Goal: Task Accomplishment & Management: Use online tool/utility

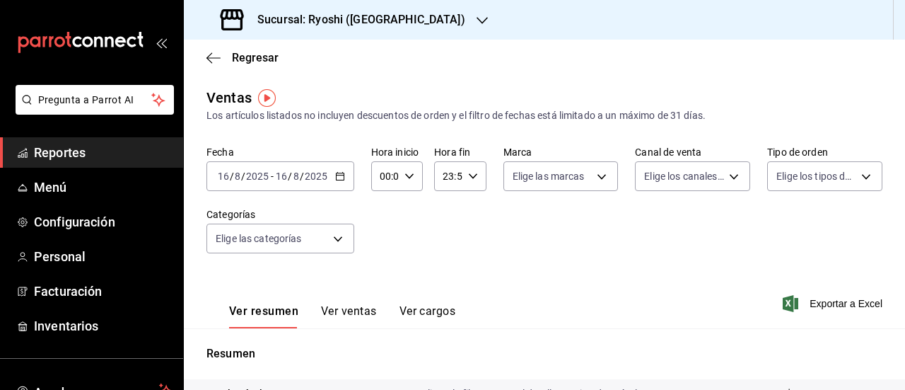
click at [336, 16] on h3 "Sucursal: Ryoshi ([GEOGRAPHIC_DATA])" at bounding box center [355, 19] width 219 height 17
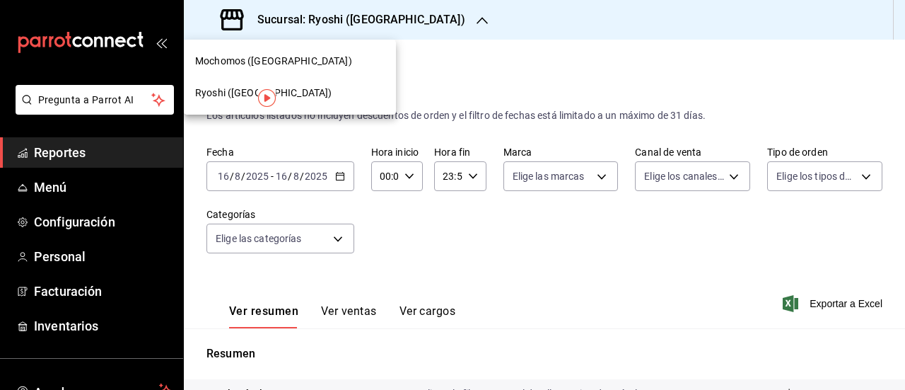
click at [235, 66] on span "Mochomos ([GEOGRAPHIC_DATA])" at bounding box center [273, 61] width 157 height 15
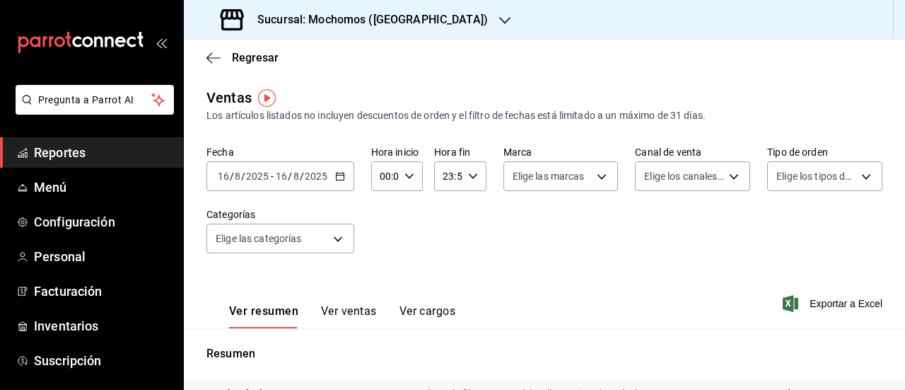
click at [339, 183] on div "[DATE] [DATE] - [DATE] [DATE]" at bounding box center [280, 176] width 148 height 30
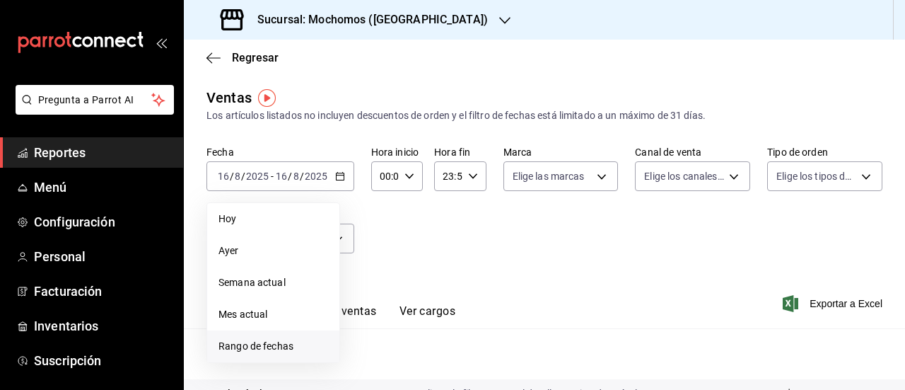
click at [241, 343] on span "Rango de fechas" at bounding box center [274, 346] width 110 height 15
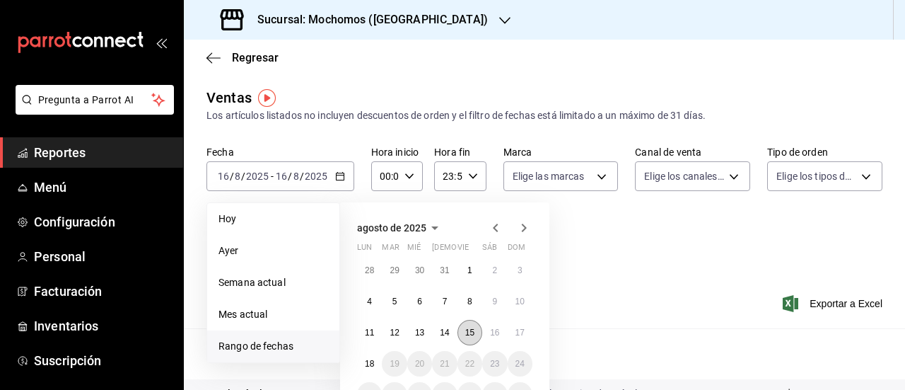
click at [474, 334] on abbr "15" at bounding box center [469, 332] width 9 height 10
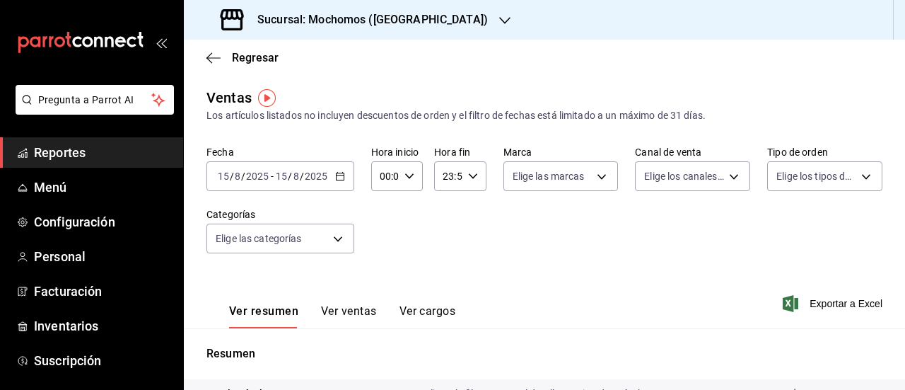
click at [344, 178] on div "[DATE] [DATE] - [DATE] [DATE]" at bounding box center [280, 176] width 148 height 30
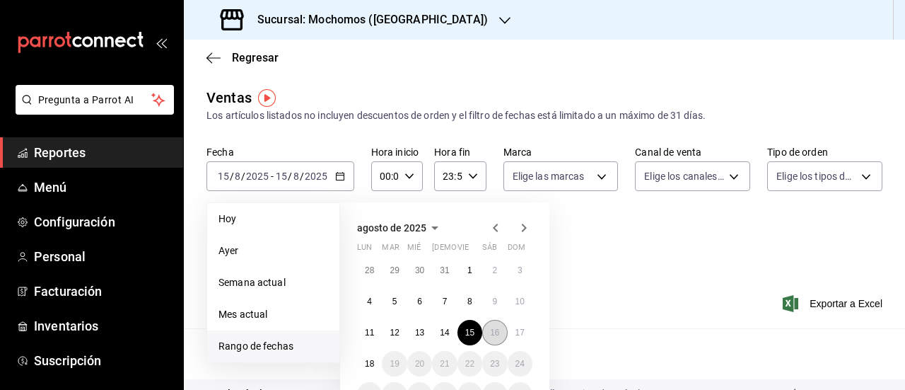
click at [491, 336] on abbr "16" at bounding box center [494, 332] width 9 height 10
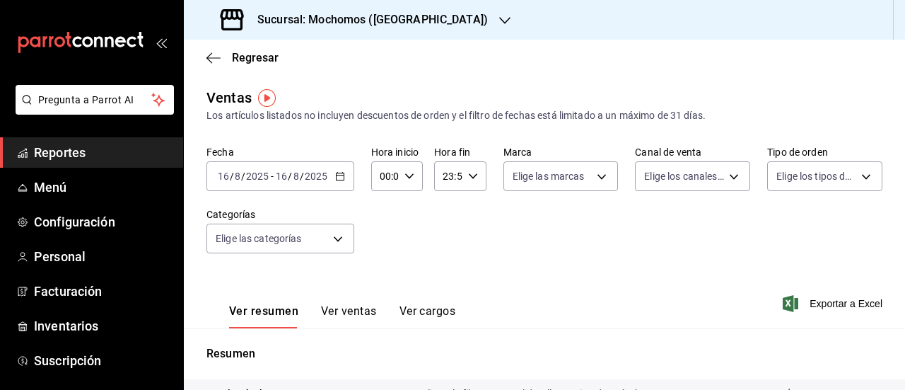
scroll to position [1, 0]
click at [325, 182] on div "[DATE] [DATE] - [DATE] [DATE]" at bounding box center [280, 176] width 148 height 30
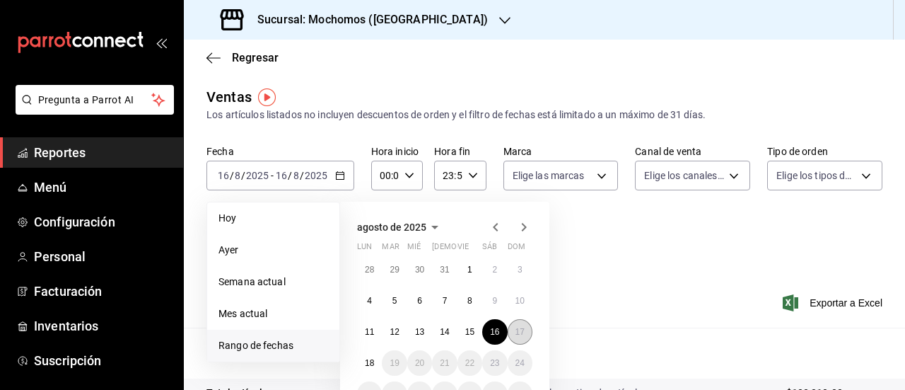
click at [521, 332] on abbr "17" at bounding box center [520, 332] width 9 height 10
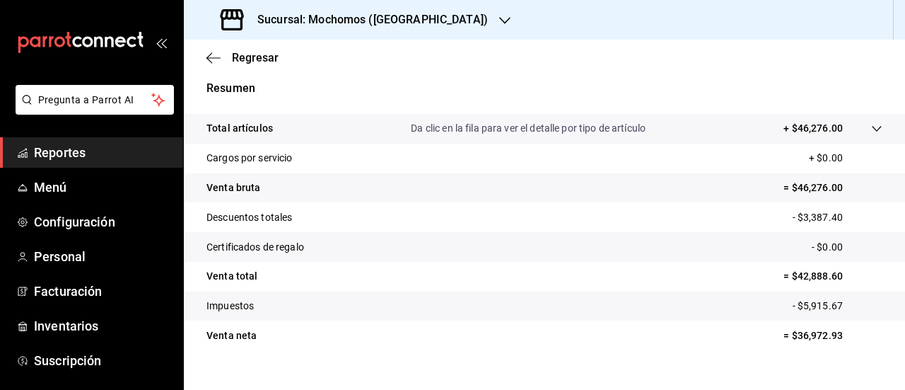
scroll to position [264, 0]
click at [294, 18] on h3 "Sucursal: Mochomos ([GEOGRAPHIC_DATA])" at bounding box center [367, 19] width 242 height 17
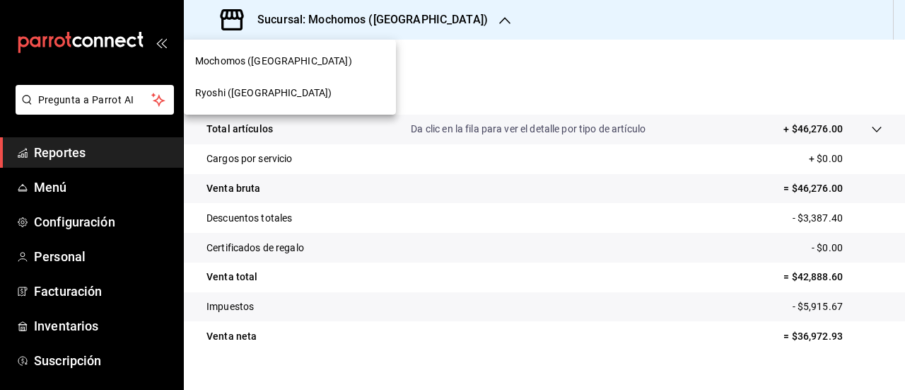
click at [222, 93] on span "Ryoshi ([GEOGRAPHIC_DATA])" at bounding box center [263, 93] width 136 height 15
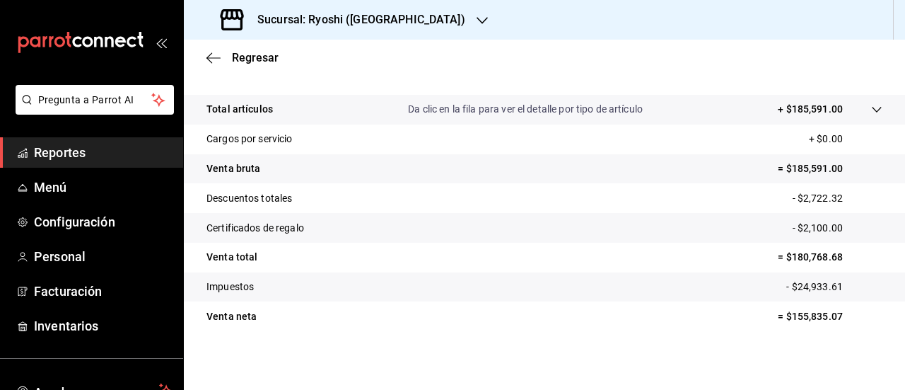
scroll to position [279, 0]
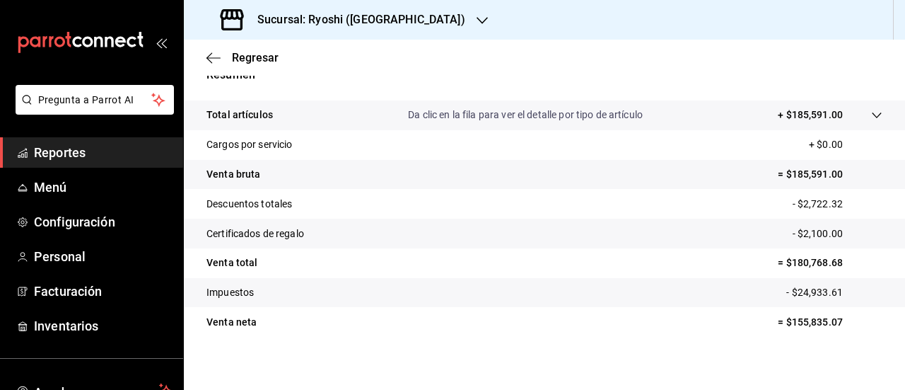
click at [287, 20] on h3 "Sucursal: Ryoshi ([GEOGRAPHIC_DATA])" at bounding box center [355, 19] width 219 height 17
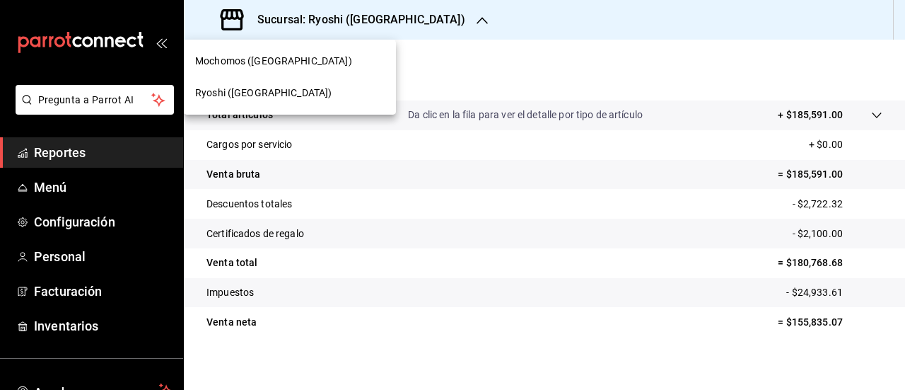
click at [279, 64] on span "Mochomos ([GEOGRAPHIC_DATA])" at bounding box center [273, 61] width 157 height 15
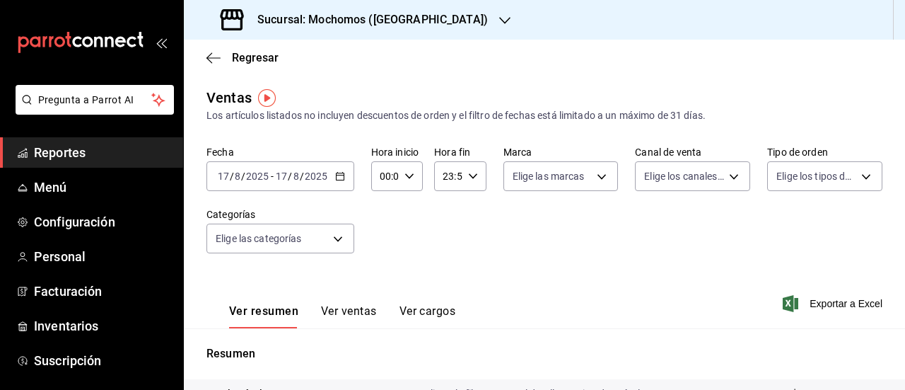
click at [267, 172] on input "2025" at bounding box center [257, 175] width 24 height 11
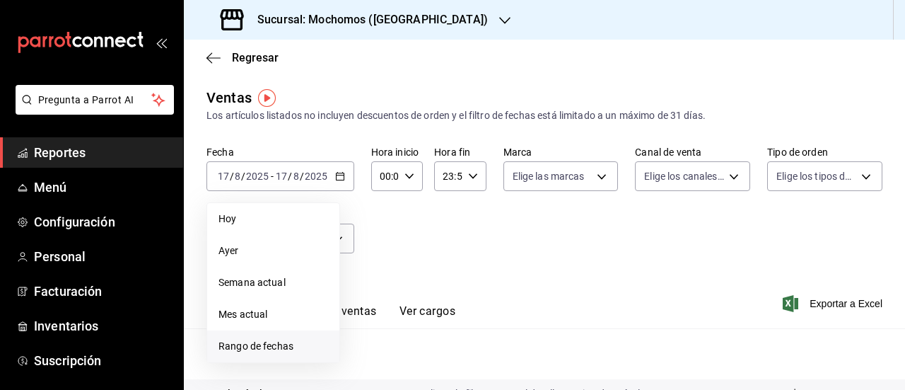
click at [251, 339] on span "Rango de fechas" at bounding box center [274, 346] width 110 height 15
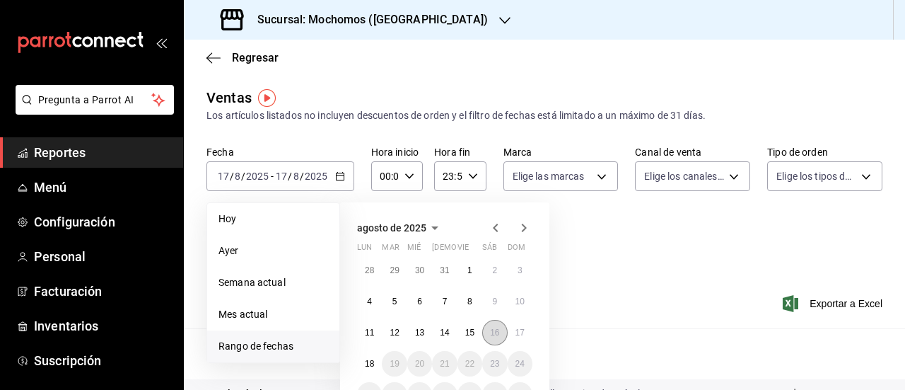
click at [499, 331] on abbr "16" at bounding box center [494, 332] width 9 height 10
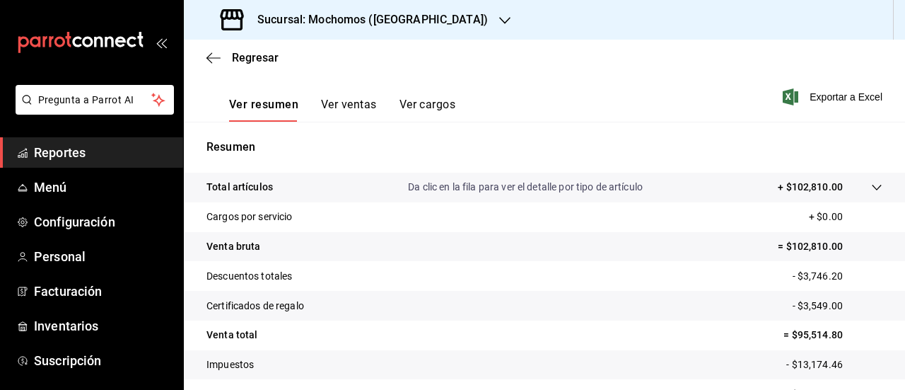
scroll to position [288, 0]
